Goal: Browse casually

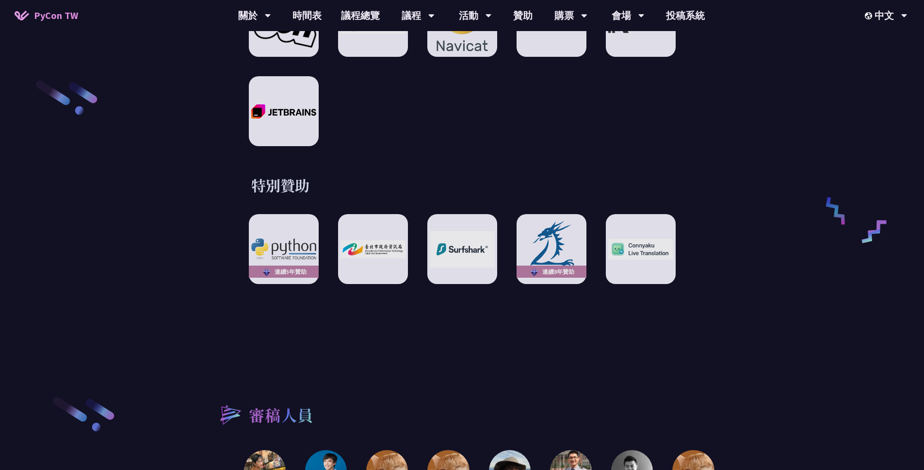
scroll to position [1939, 0]
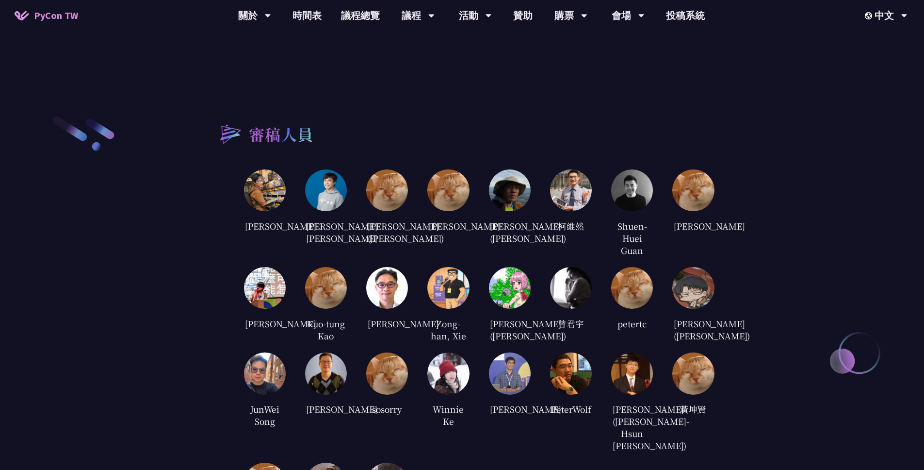
click at [328, 187] on img at bounding box center [326, 190] width 42 height 42
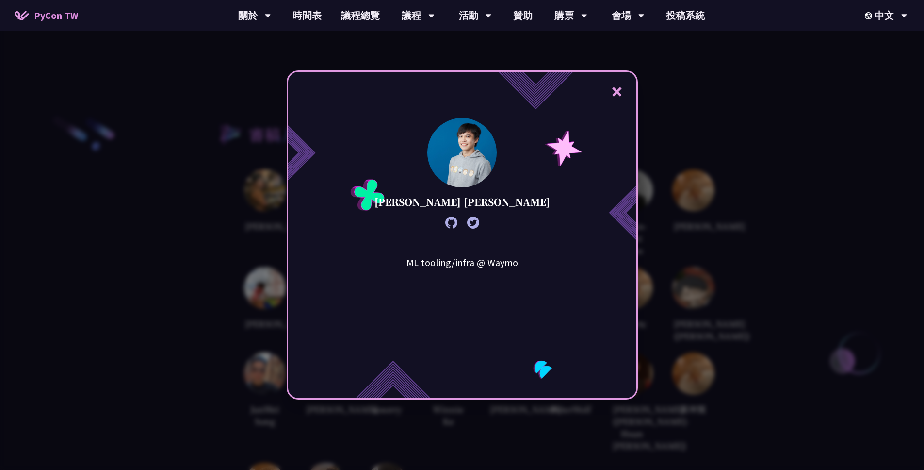
click at [222, 190] on div "× [PERSON_NAME] [PERSON_NAME] ML tooling/infra @ Waymo" at bounding box center [462, 235] width 924 height 470
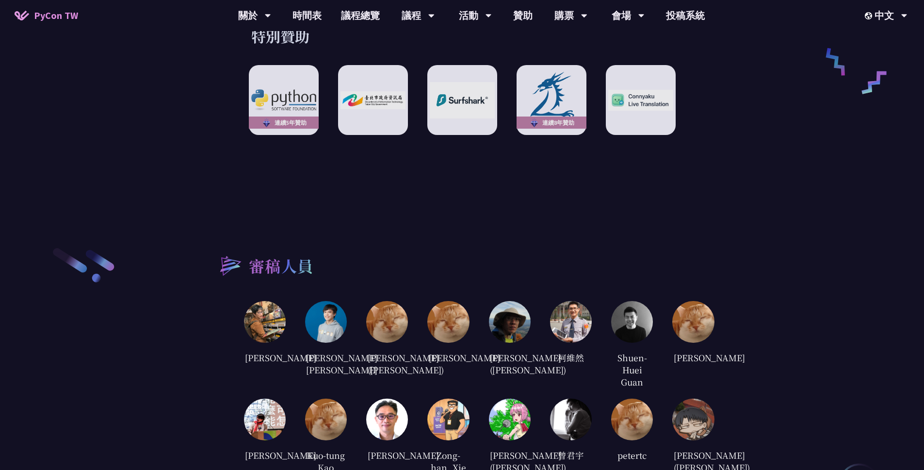
scroll to position [1811, 0]
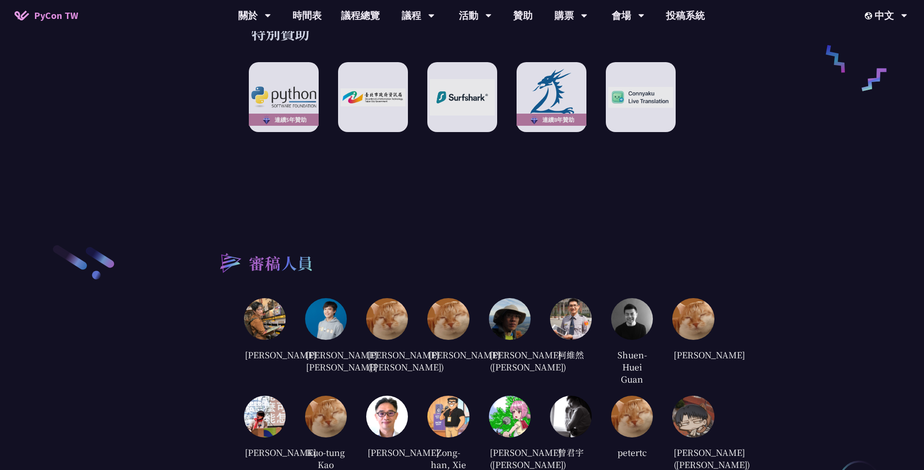
click at [324, 310] on img at bounding box center [326, 319] width 42 height 42
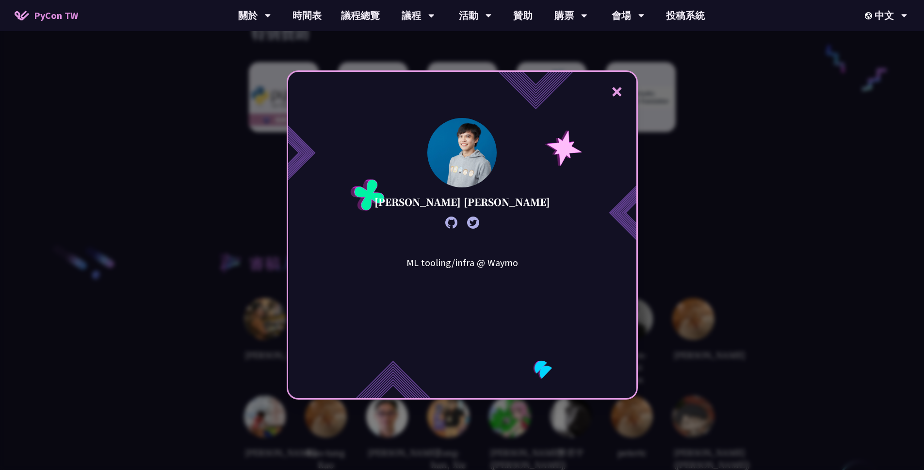
click at [211, 305] on div "× [PERSON_NAME] [PERSON_NAME] ML tooling/infra @ Waymo" at bounding box center [462, 235] width 924 height 470
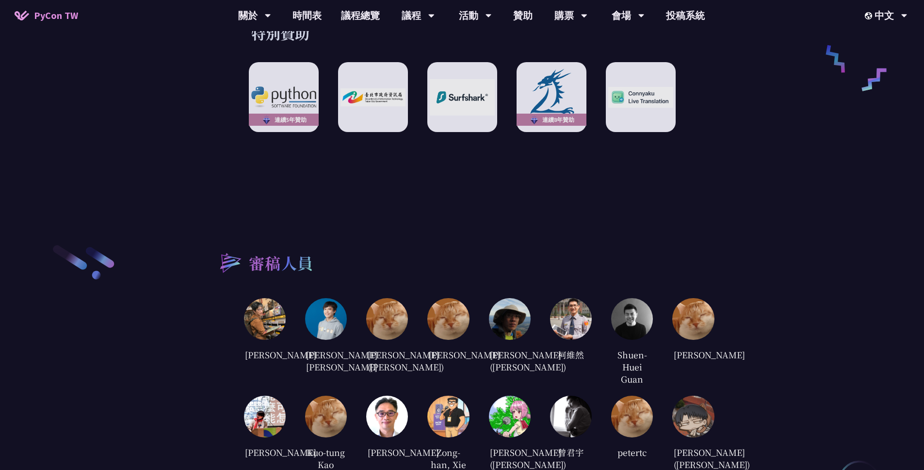
click at [320, 299] on img at bounding box center [326, 319] width 42 height 42
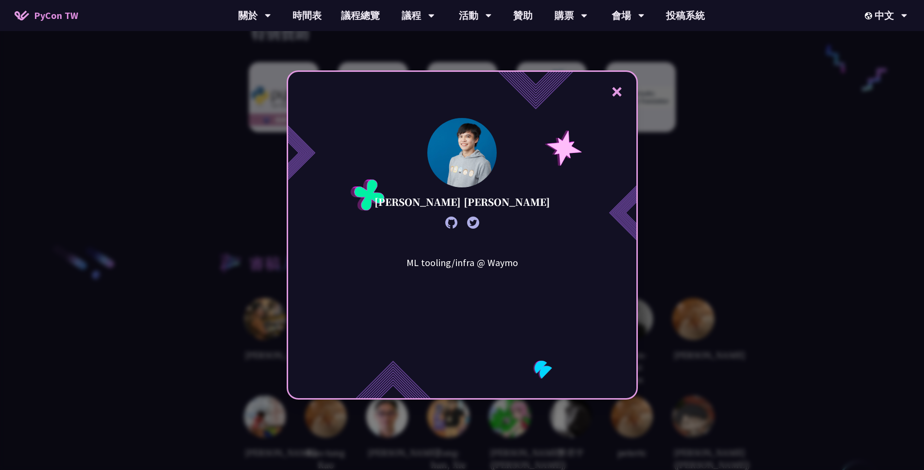
click at [162, 308] on div "× [PERSON_NAME] [PERSON_NAME] ML tooling/infra @ Waymo" at bounding box center [462, 235] width 924 height 470
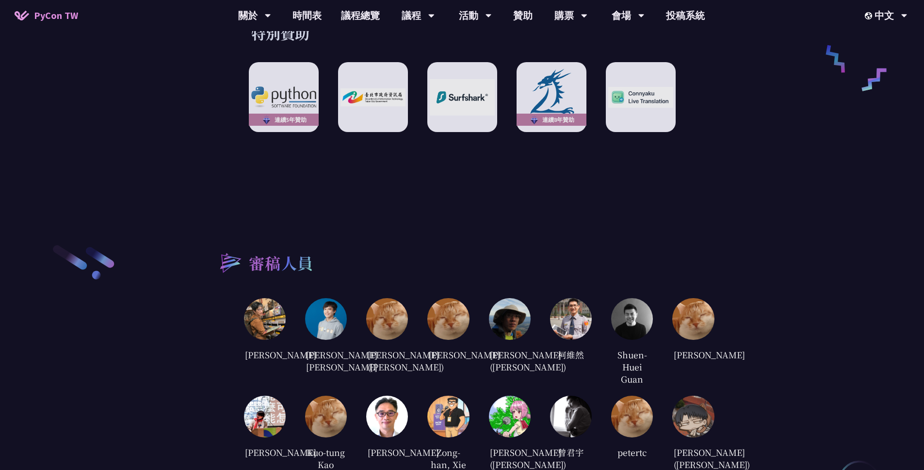
click at [255, 314] on img at bounding box center [265, 319] width 42 height 42
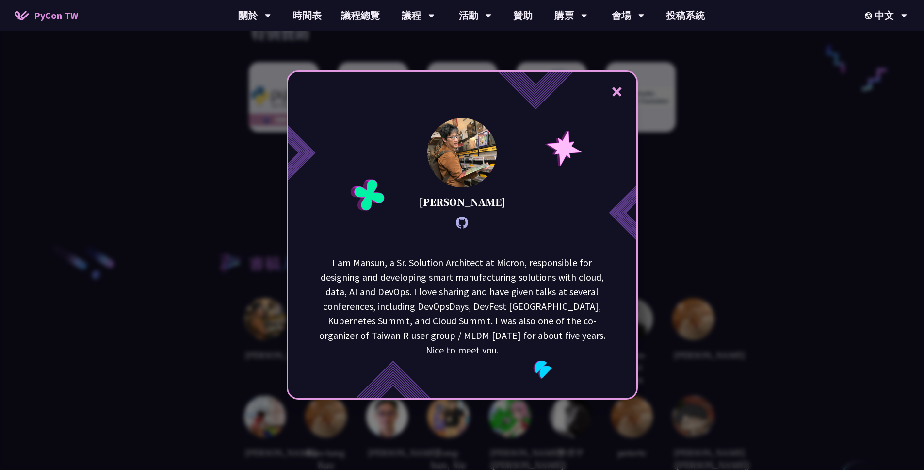
click at [174, 316] on div "× [PERSON_NAME] I am [GEOGRAPHIC_DATA], a Sr. Solution Architect at Micron, res…" at bounding box center [462, 235] width 924 height 470
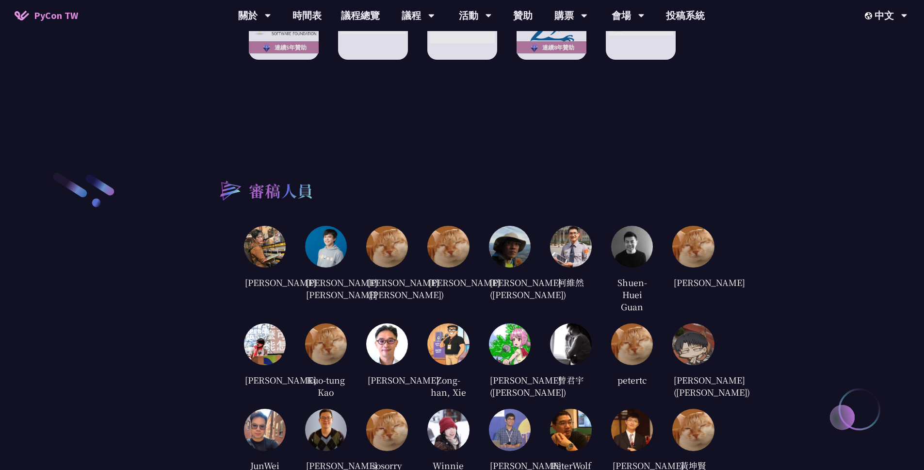
scroll to position [1885, 0]
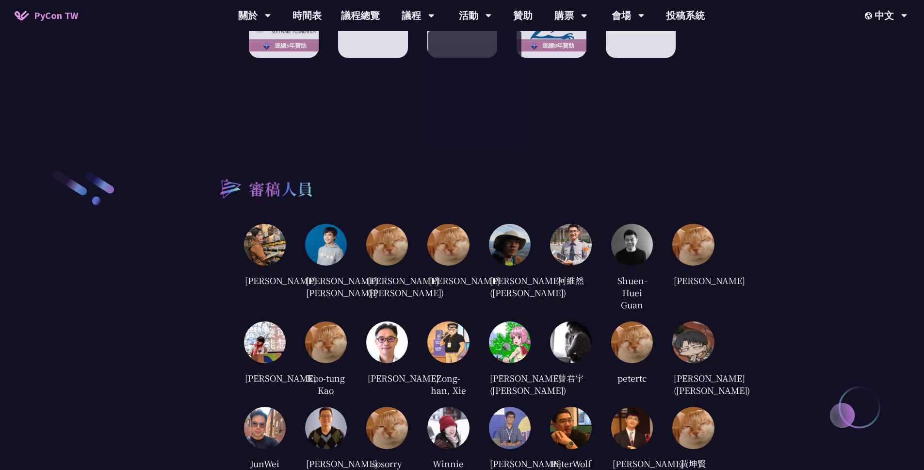
click at [449, 228] on img at bounding box center [448, 245] width 42 height 42
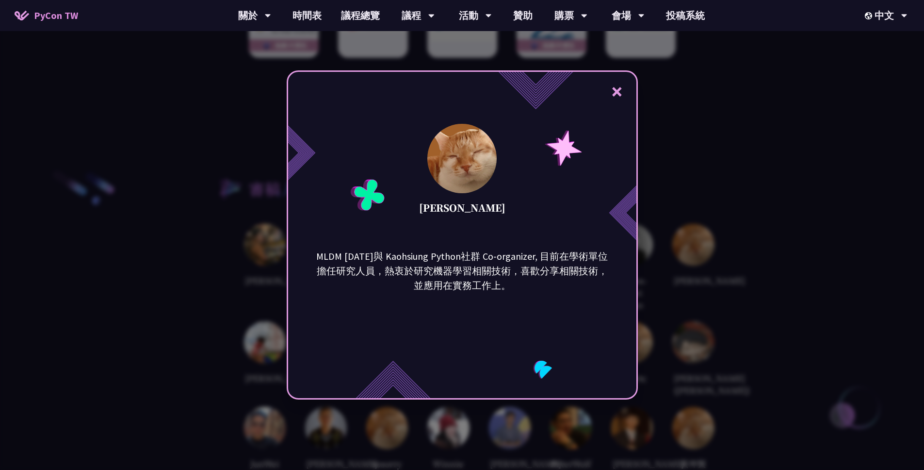
click at [164, 194] on div "× [PERSON_NAME] MLDM [DATE]與 Kaohsiung Python社群 Co-organizer, 目前在學術單位擔任研究人員，熱衷於…" at bounding box center [462, 235] width 924 height 470
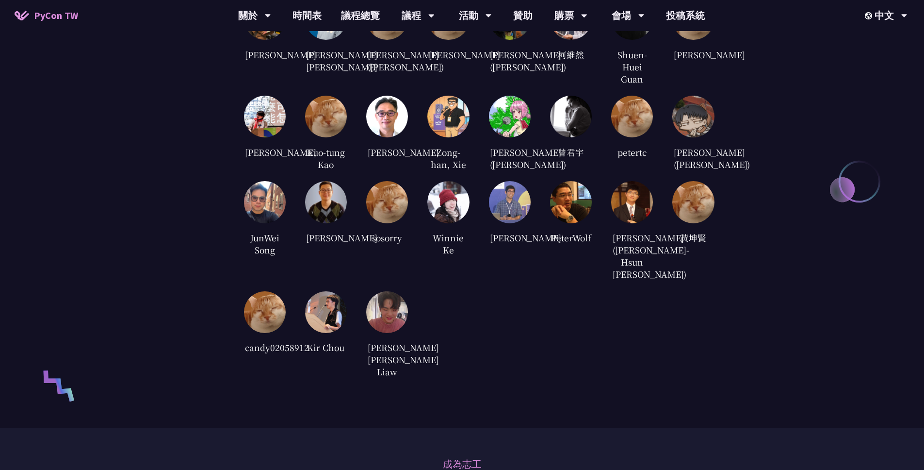
scroll to position [2117, 0]
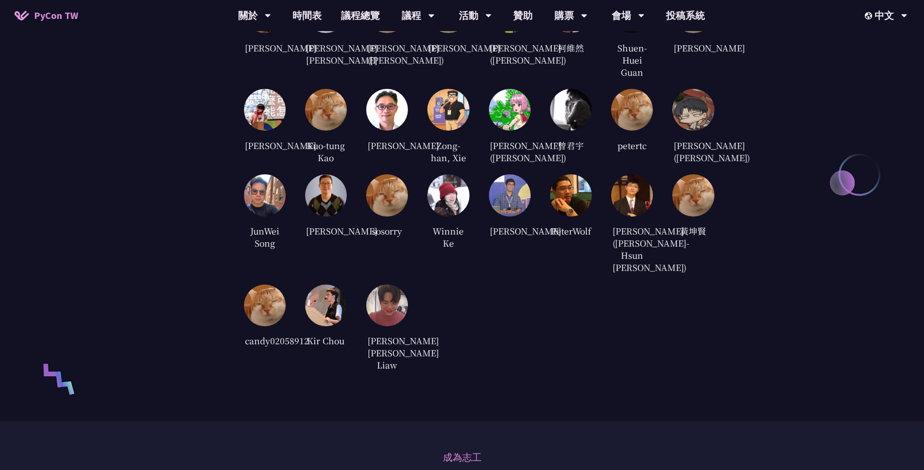
click at [267, 314] on img at bounding box center [265, 305] width 42 height 42
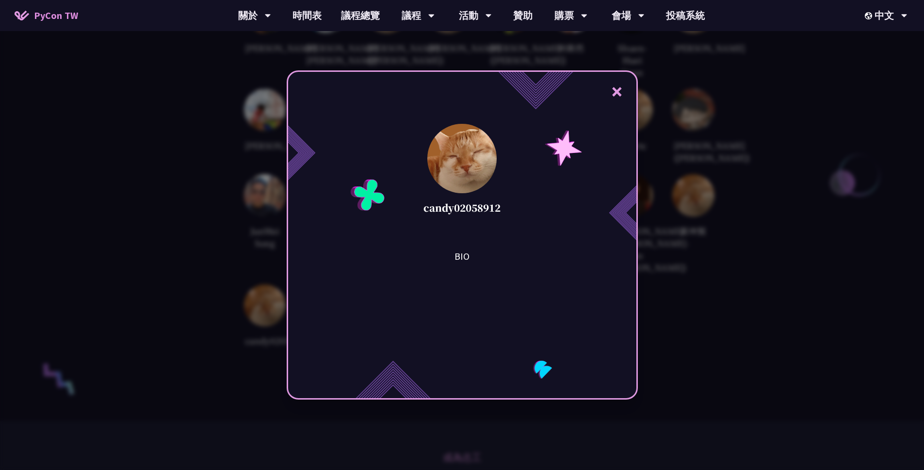
click at [196, 302] on div "× candy02058912 BIO" at bounding box center [462, 235] width 924 height 470
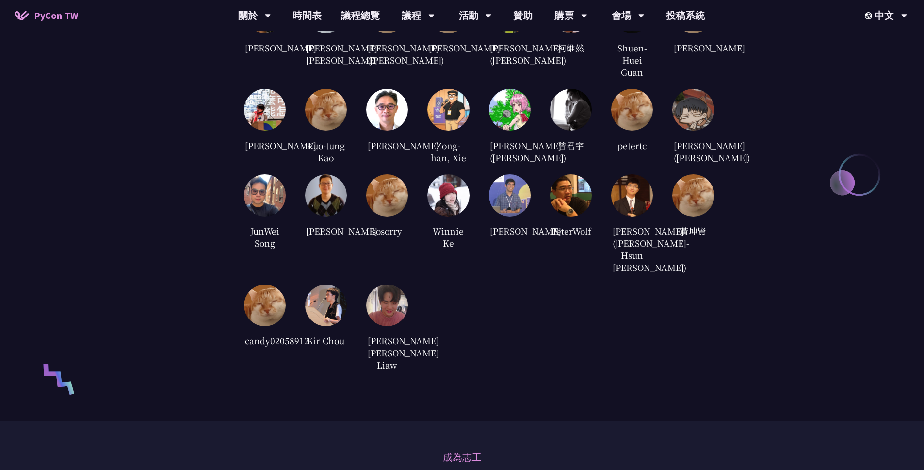
click at [388, 216] on img at bounding box center [387, 195] width 42 height 42
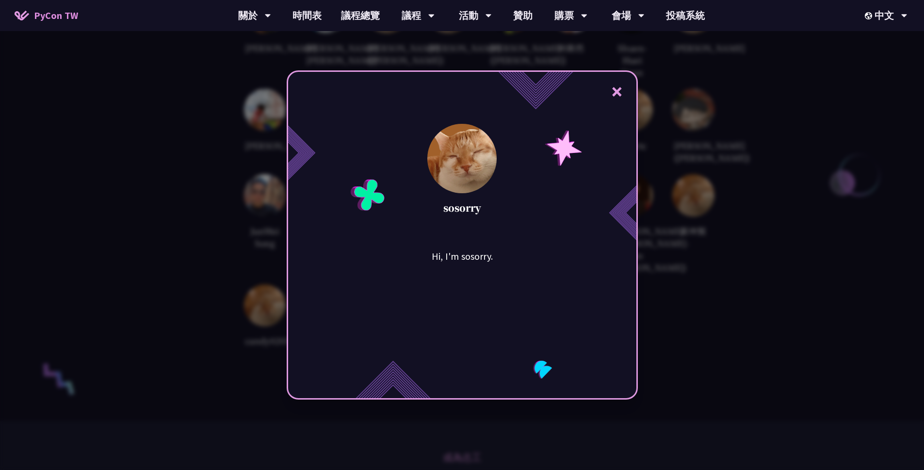
click at [220, 222] on div "× sosorry Hi, I'm sosorry." at bounding box center [462, 235] width 924 height 470
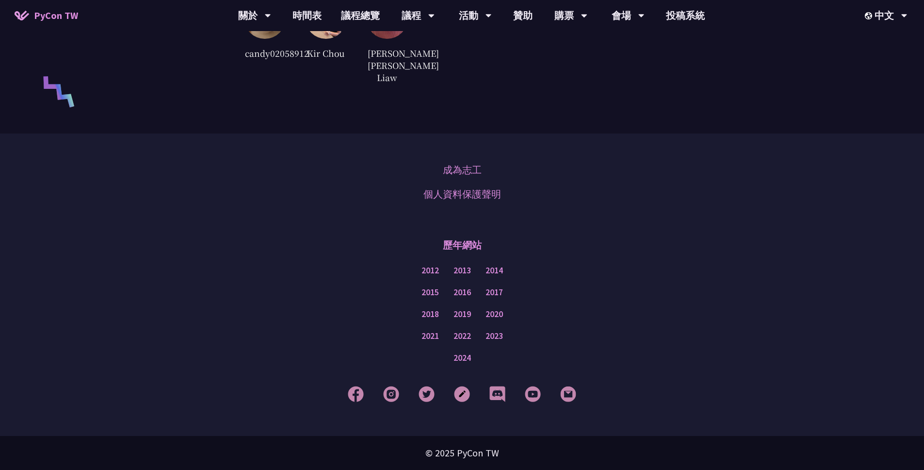
scroll to position [2419, 0]
click at [466, 338] on link "2022" at bounding box center [462, 336] width 17 height 12
